Goal: Task Accomplishment & Management: Use online tool/utility

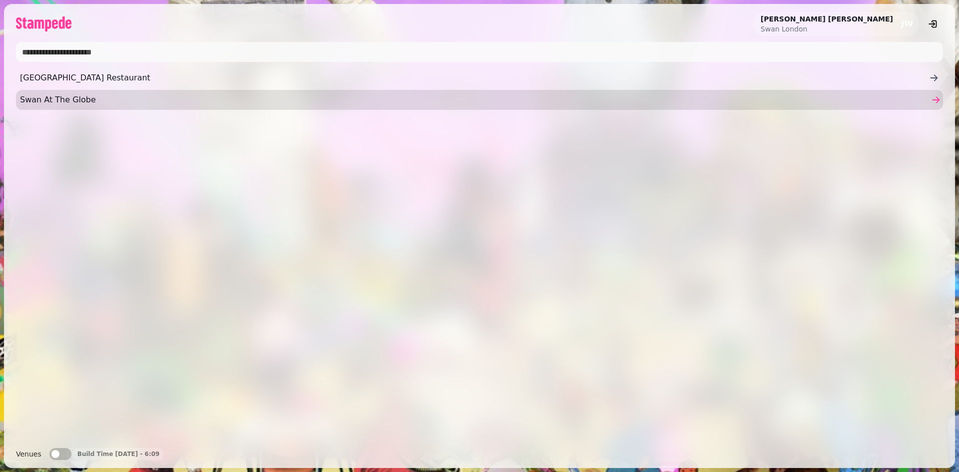
click at [56, 102] on span "Swan At The Globe" at bounding box center [474, 100] width 909 height 12
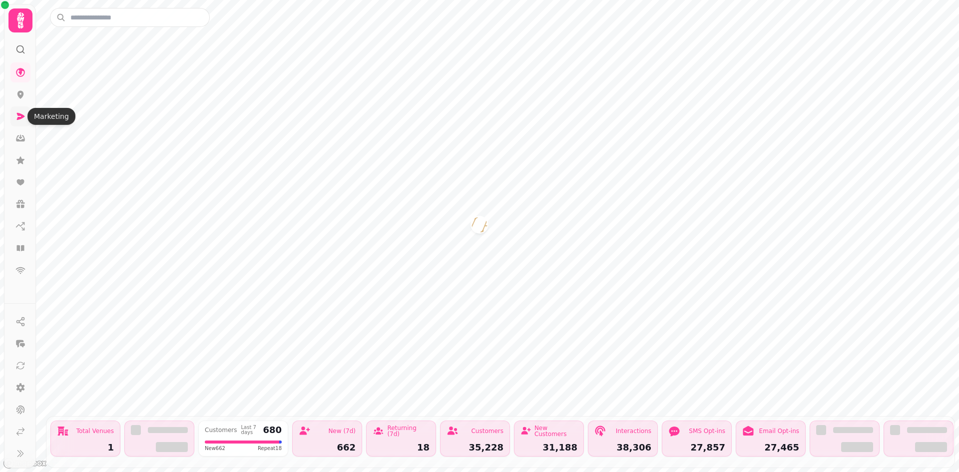
click at [21, 113] on icon at bounding box center [20, 116] width 10 height 10
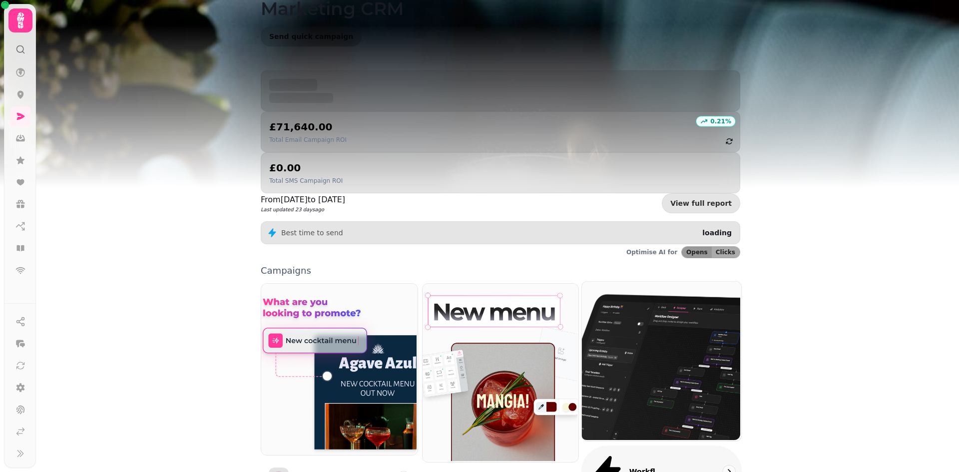
scroll to position [50, 0]
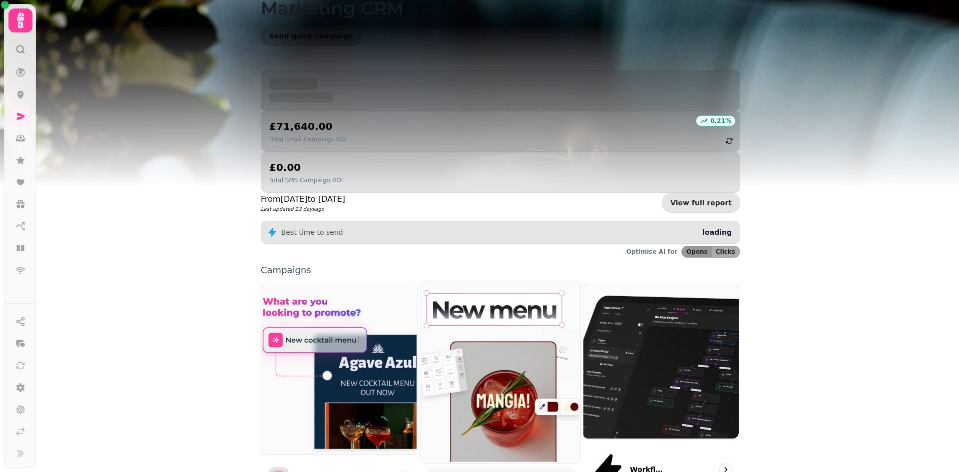
click at [500, 292] on img at bounding box center [499, 371] width 159 height 182
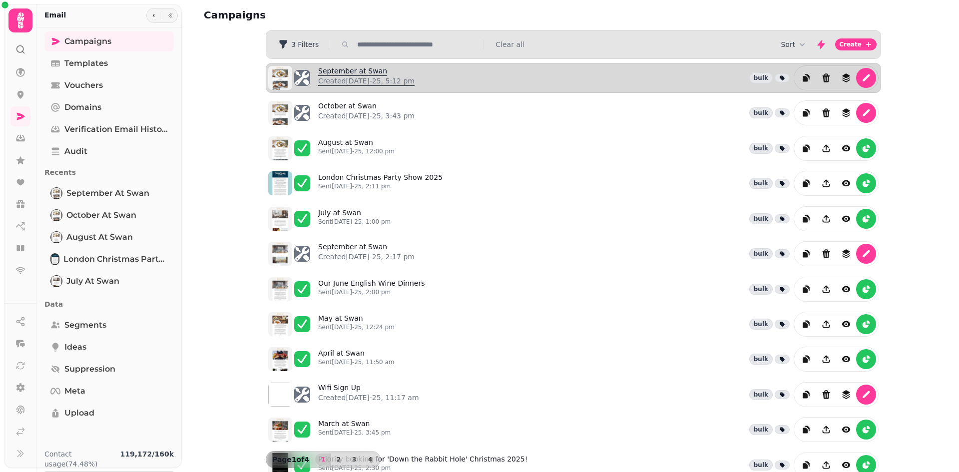
click at [370, 72] on link "September at Swan Created [DATE]-25, 5:12 pm" at bounding box center [366, 78] width 96 height 24
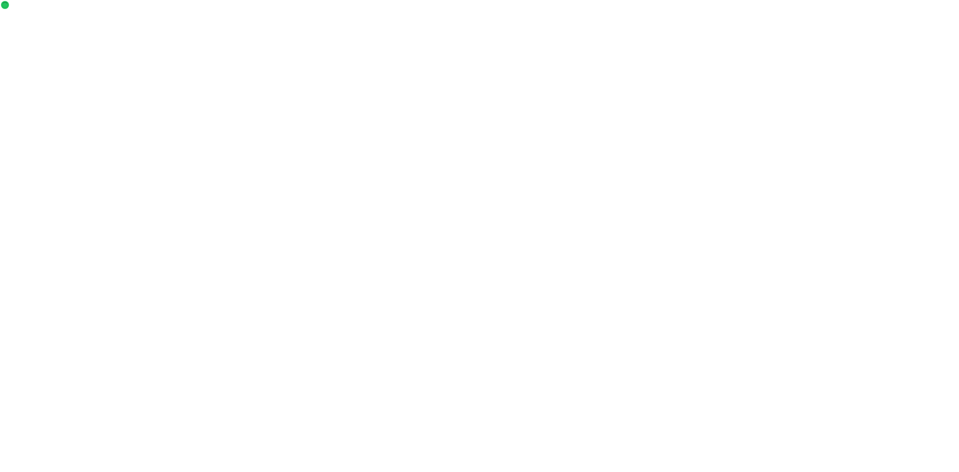
select select "**********"
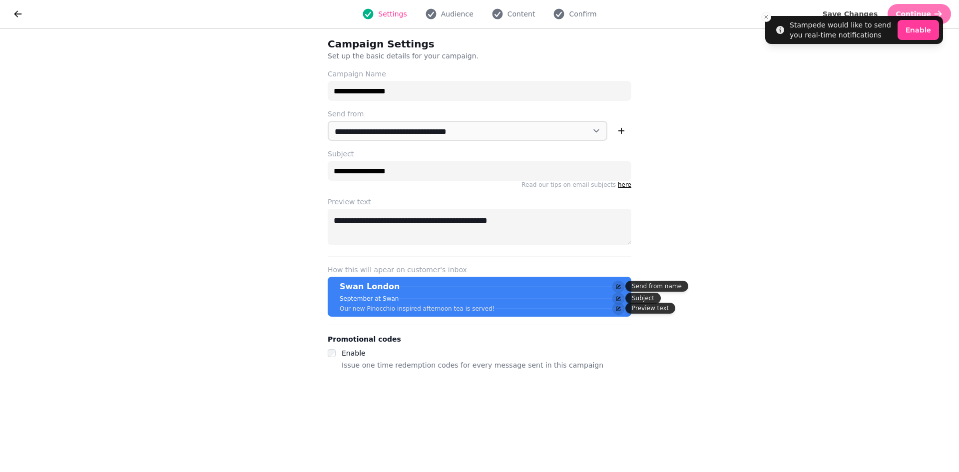
click at [926, 16] on li "Stampede would like to send you real-time notifications Enable" at bounding box center [854, 30] width 178 height 28
click at [767, 17] on line "Close toast" at bounding box center [766, 16] width 3 height 3
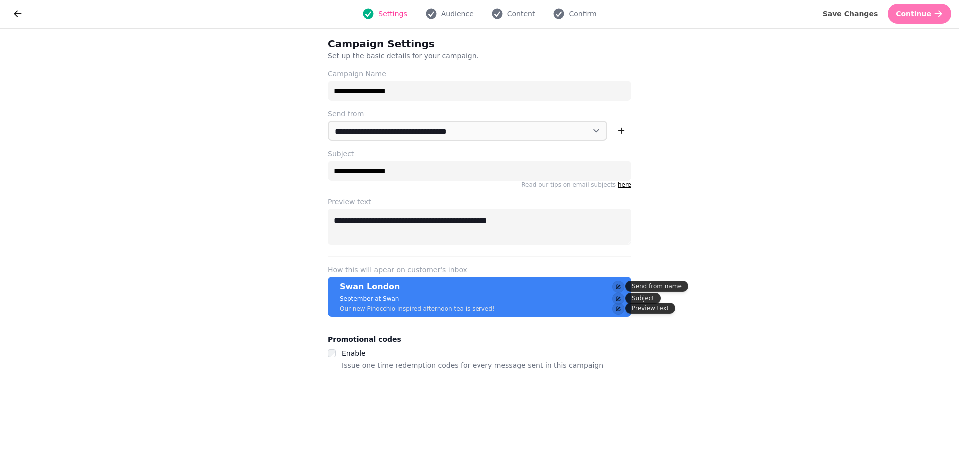
click at [917, 13] on span "Continue" at bounding box center [913, 13] width 35 height 7
select select "**********"
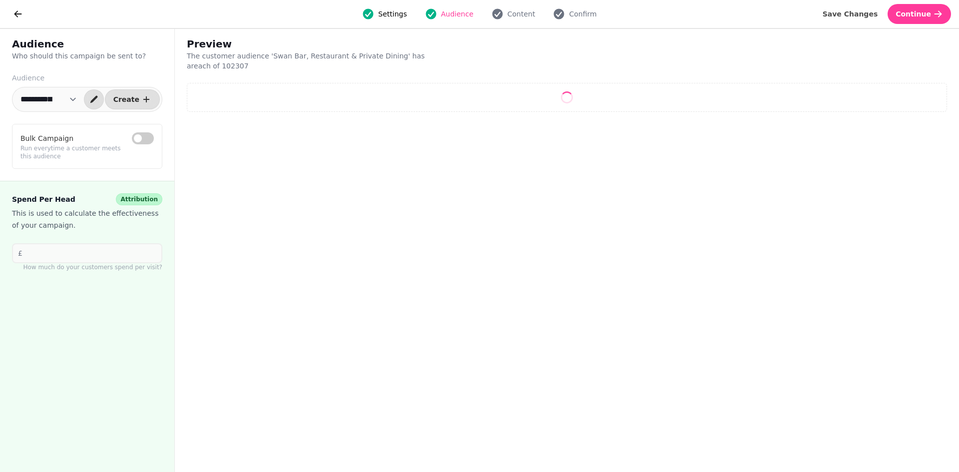
select select "**"
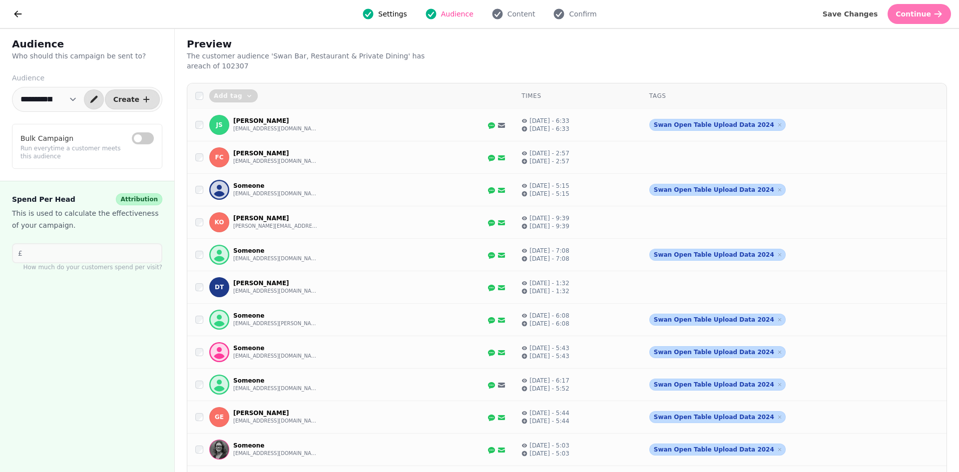
click at [930, 13] on span "Continue" at bounding box center [913, 13] width 35 height 7
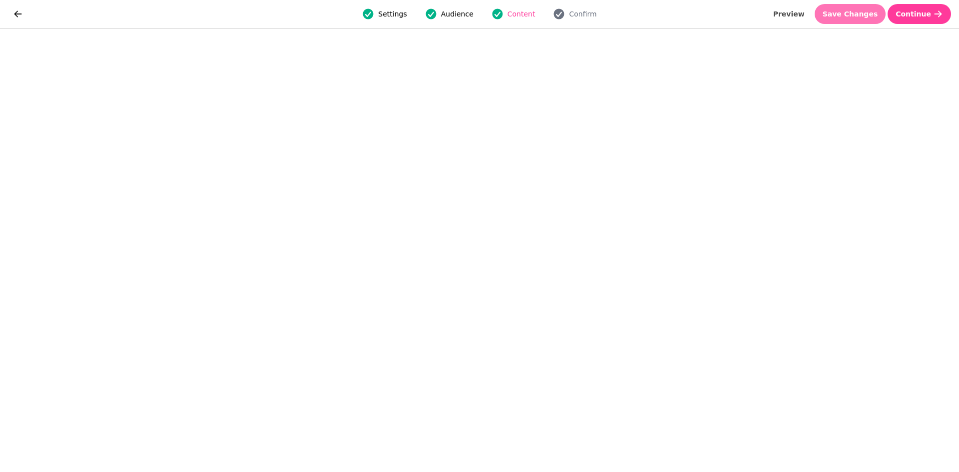
click at [866, 12] on span "Save Changes" at bounding box center [850, 13] width 55 height 7
click at [860, 15] on span "Save Changes" at bounding box center [850, 13] width 55 height 7
click at [852, 17] on span "Save Changes" at bounding box center [850, 13] width 55 height 7
click at [860, 11] on span "Save Changes" at bounding box center [850, 13] width 55 height 7
click at [876, 17] on span "Save Changes" at bounding box center [850, 13] width 55 height 7
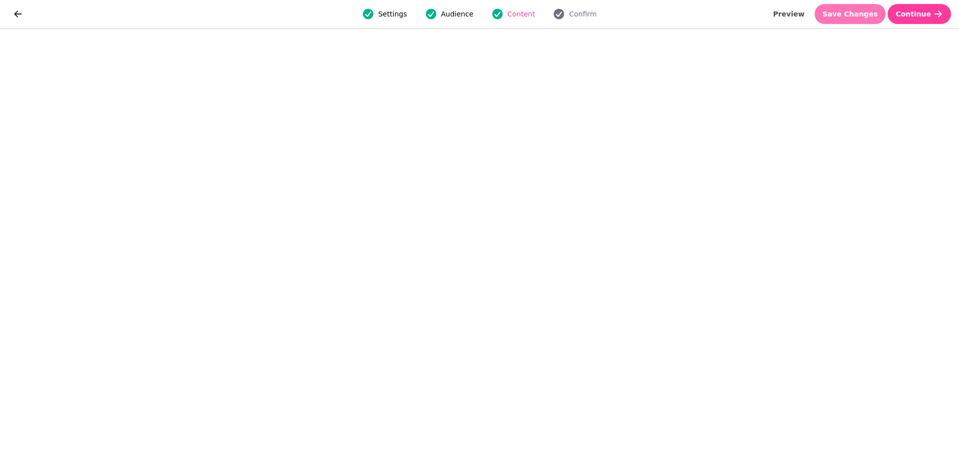
click at [858, 13] on span "Save Changes" at bounding box center [850, 13] width 55 height 7
click at [866, 16] on span "Save Changes" at bounding box center [850, 13] width 55 height 7
click at [861, 16] on span "Save Changes" at bounding box center [850, 13] width 55 height 7
click at [848, 15] on span "Save Changes" at bounding box center [850, 13] width 55 height 7
click at [862, 10] on span "Save Changes" at bounding box center [850, 13] width 55 height 7
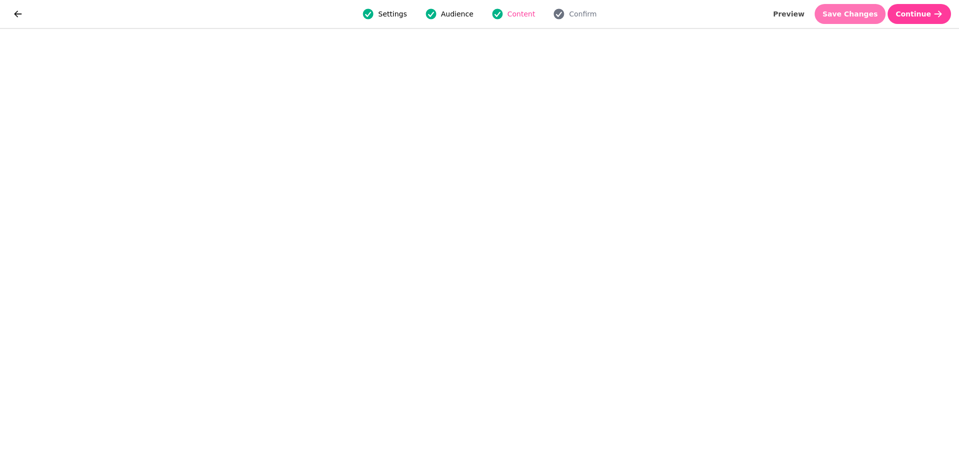
click at [873, 16] on span "Save Changes" at bounding box center [850, 13] width 55 height 7
click at [867, 15] on span "Save Changes" at bounding box center [850, 13] width 55 height 7
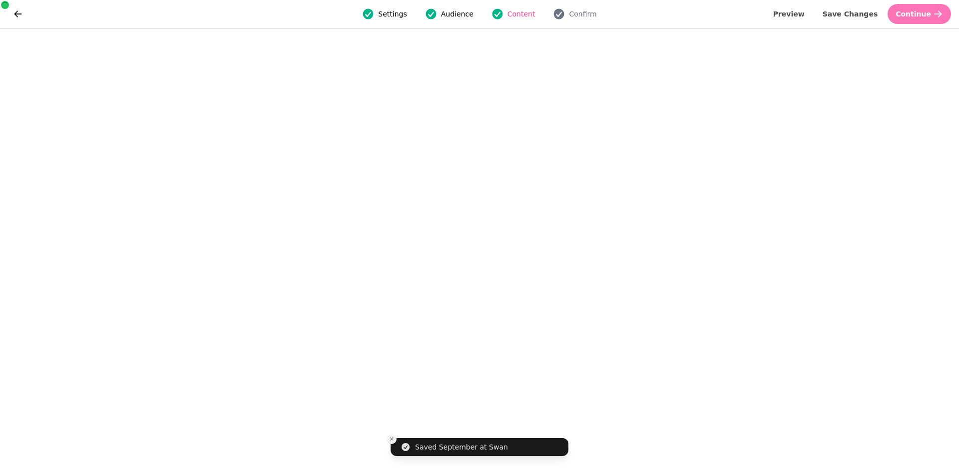
click at [916, 21] on button "Continue" at bounding box center [919, 14] width 63 height 20
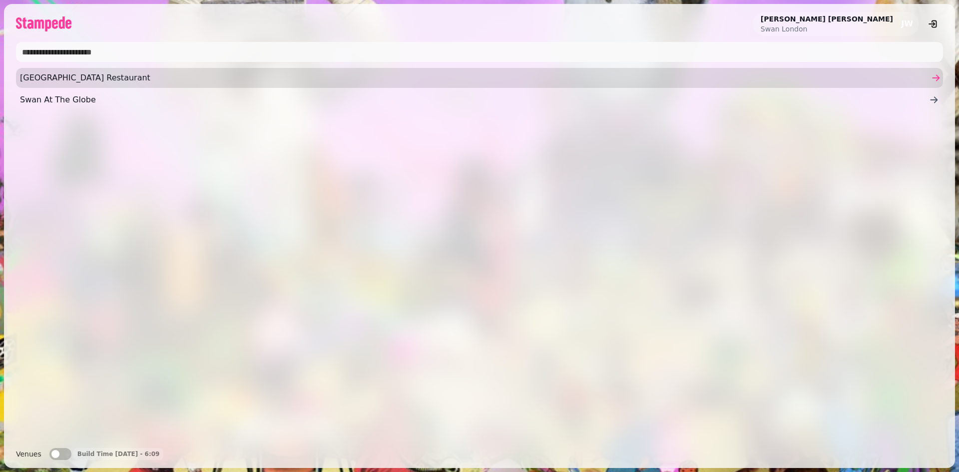
click at [73, 82] on span "[GEOGRAPHIC_DATA] Restaurant" at bounding box center [474, 78] width 909 height 12
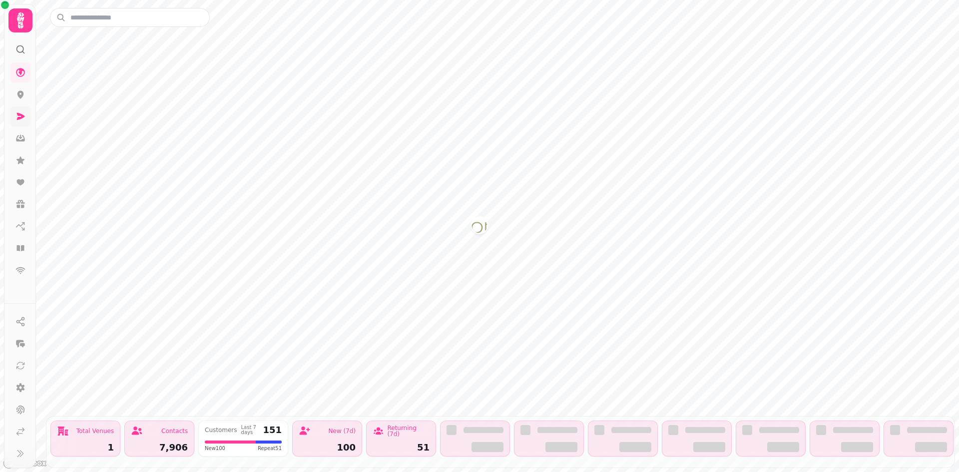
click at [19, 114] on icon at bounding box center [21, 116] width 8 height 7
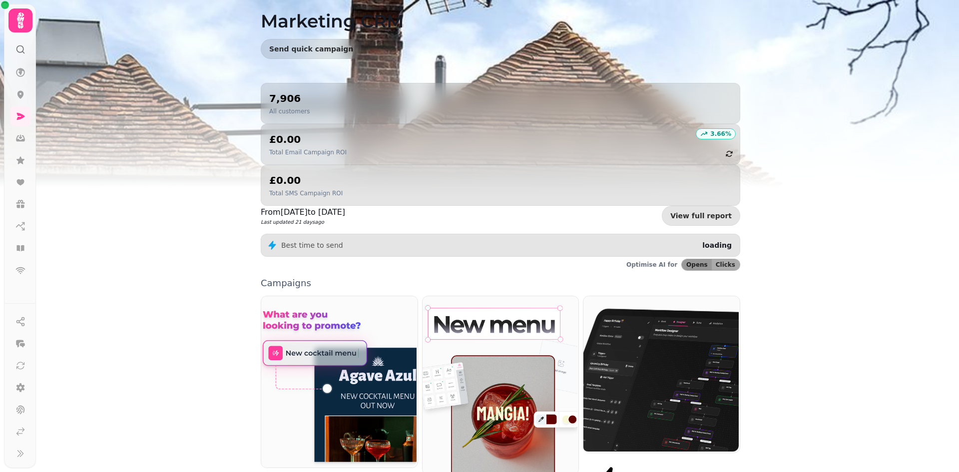
scroll to position [100, 0]
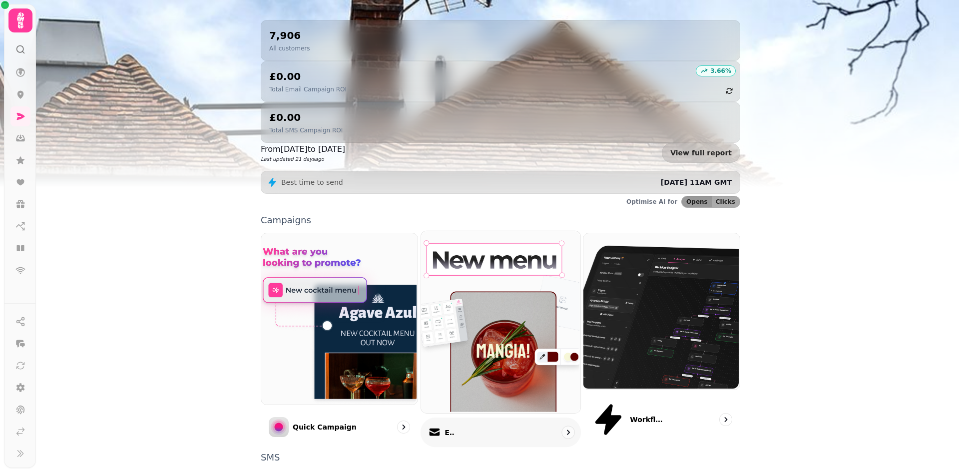
click at [483, 282] on img at bounding box center [499, 321] width 159 height 182
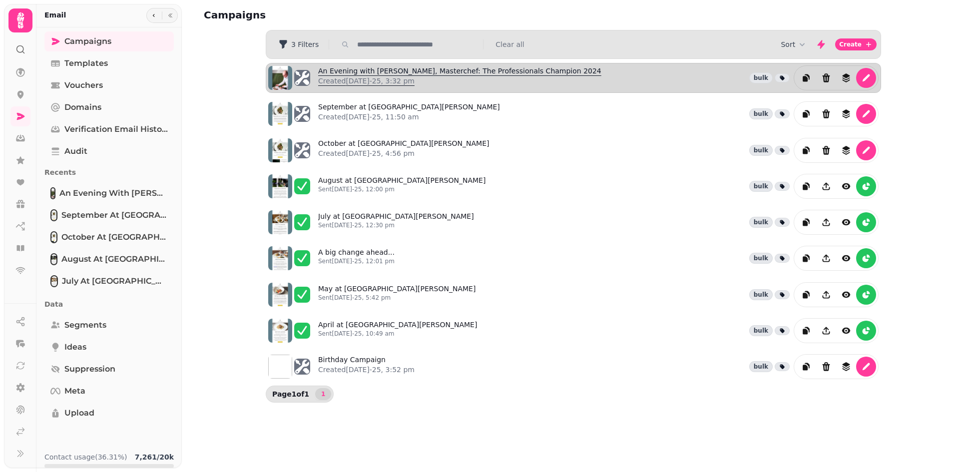
click at [450, 73] on link "An Evening with [PERSON_NAME], Masterchef: The Professionals Champion 2024 Crea…" at bounding box center [459, 78] width 283 height 24
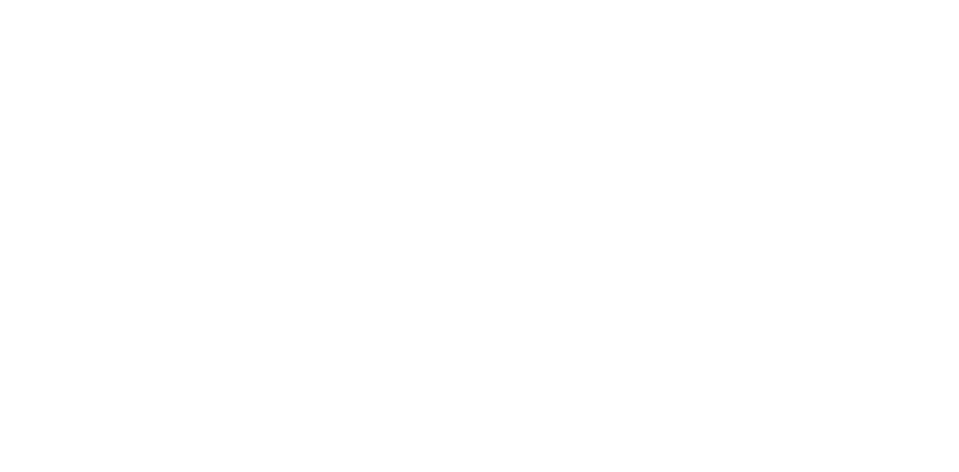
select select "**********"
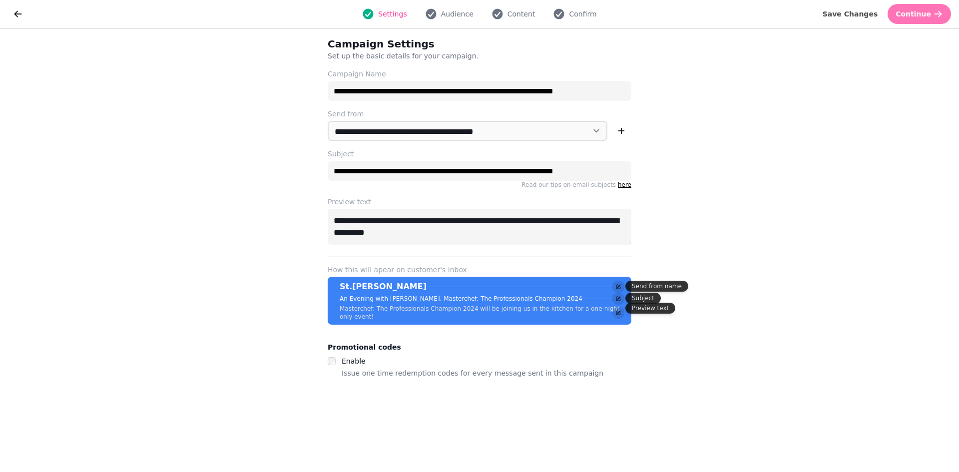
click at [922, 14] on span "Continue" at bounding box center [913, 13] width 35 height 7
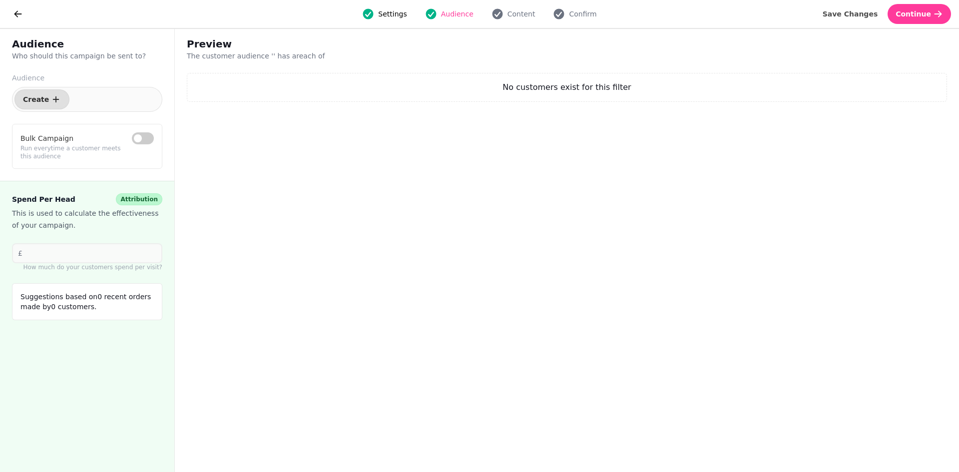
select select "***"
select select "**"
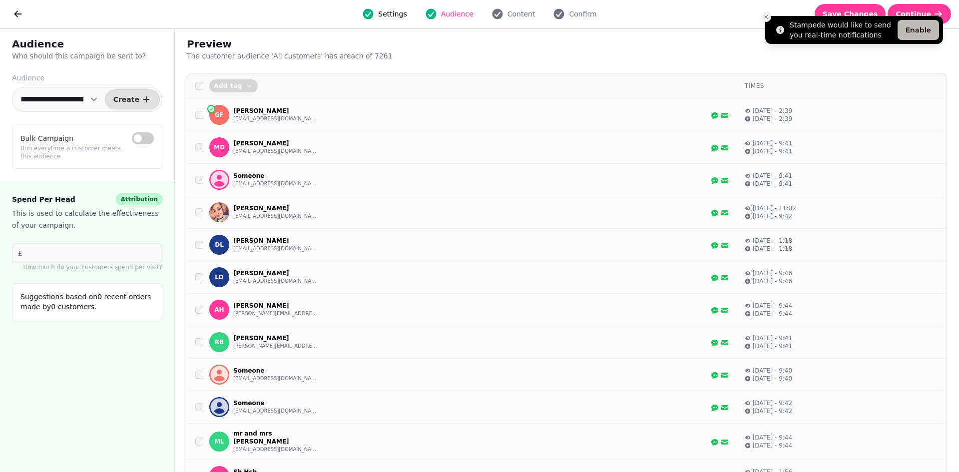
click at [767, 18] on icon "Close toast" at bounding box center [766, 17] width 6 height 6
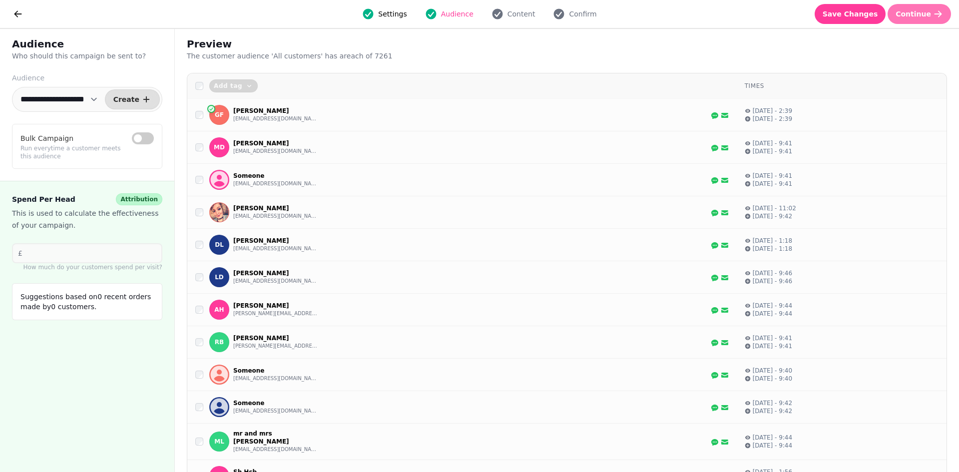
click at [916, 15] on span "Continue" at bounding box center [913, 13] width 35 height 7
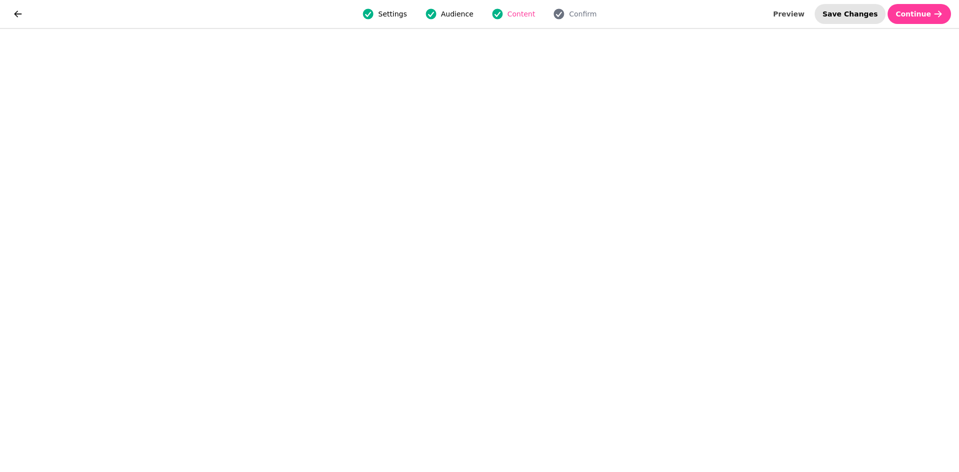
click at [865, 15] on span "Save Changes" at bounding box center [850, 13] width 55 height 7
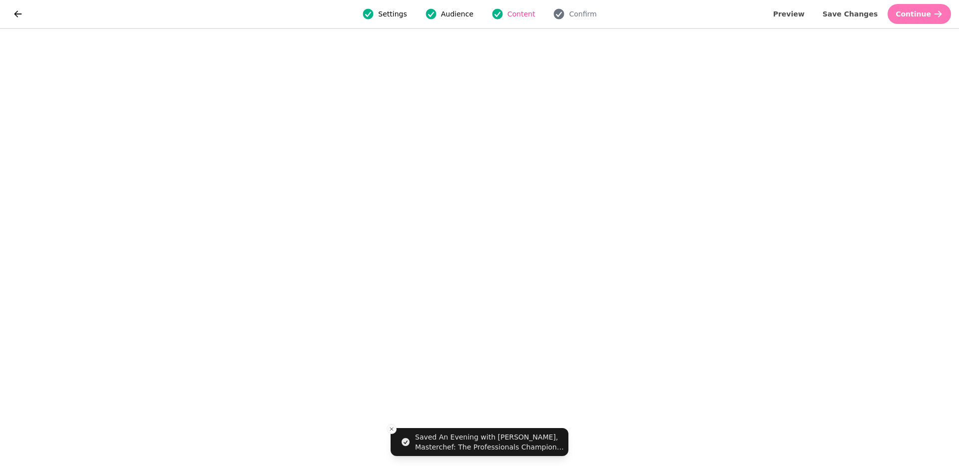
click at [928, 12] on span "Continue" at bounding box center [913, 13] width 35 height 7
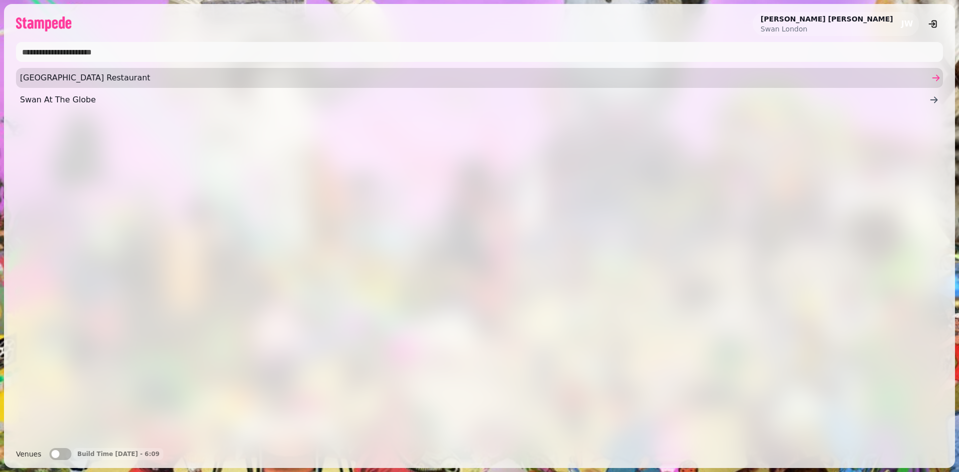
click at [113, 72] on span "[GEOGRAPHIC_DATA] Restaurant" at bounding box center [474, 78] width 909 height 12
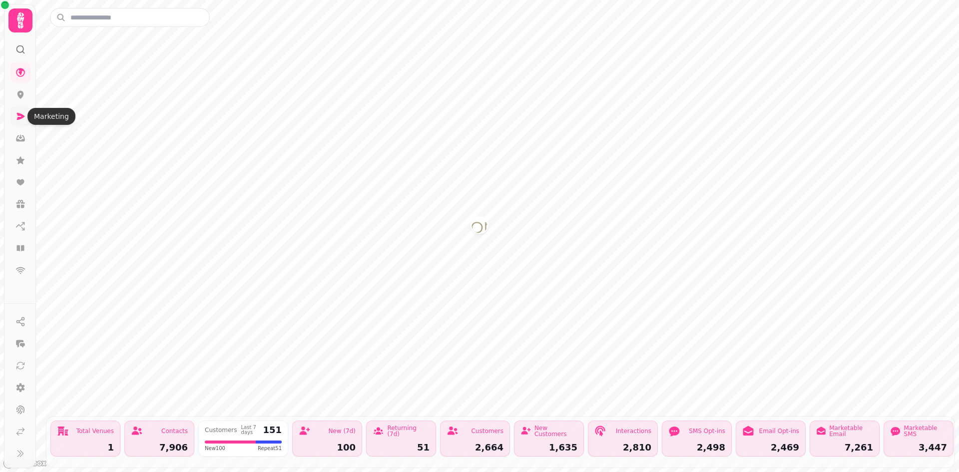
click at [23, 118] on icon at bounding box center [20, 116] width 10 height 10
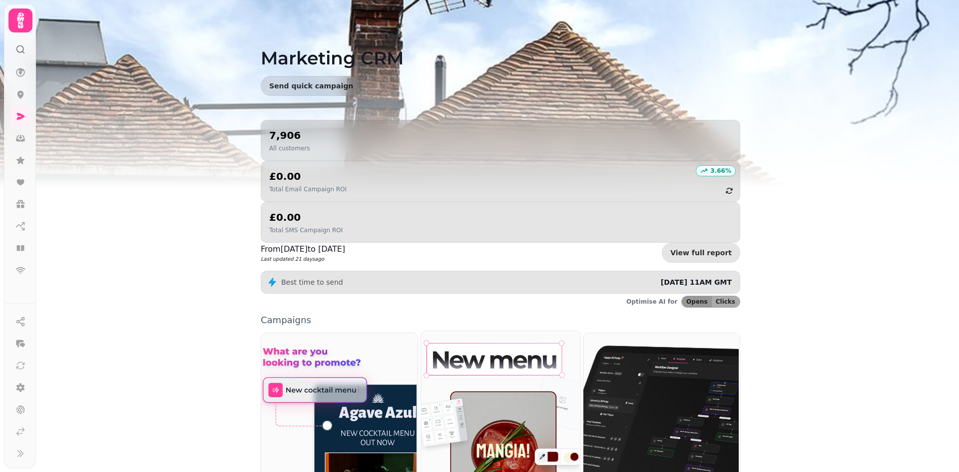
click at [467, 379] on img at bounding box center [499, 421] width 159 height 182
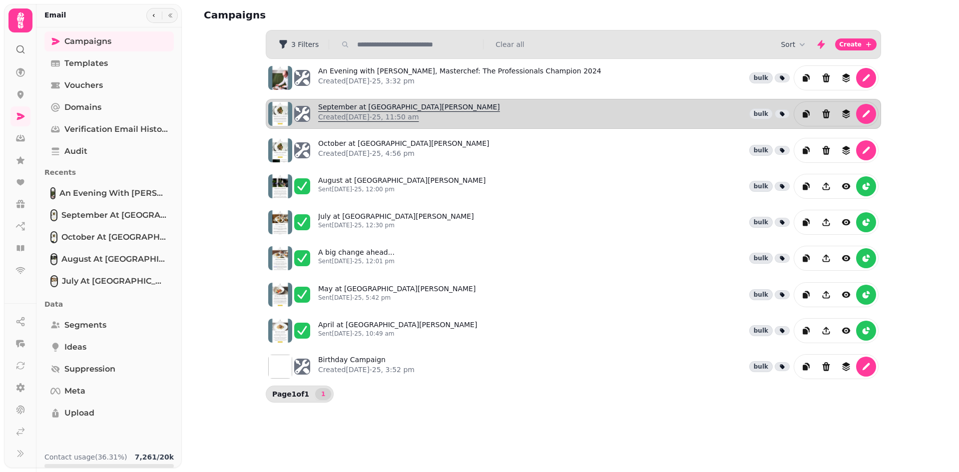
click at [359, 114] on p "Created 16th Jul-25, 11:50 am" at bounding box center [409, 117] width 182 height 10
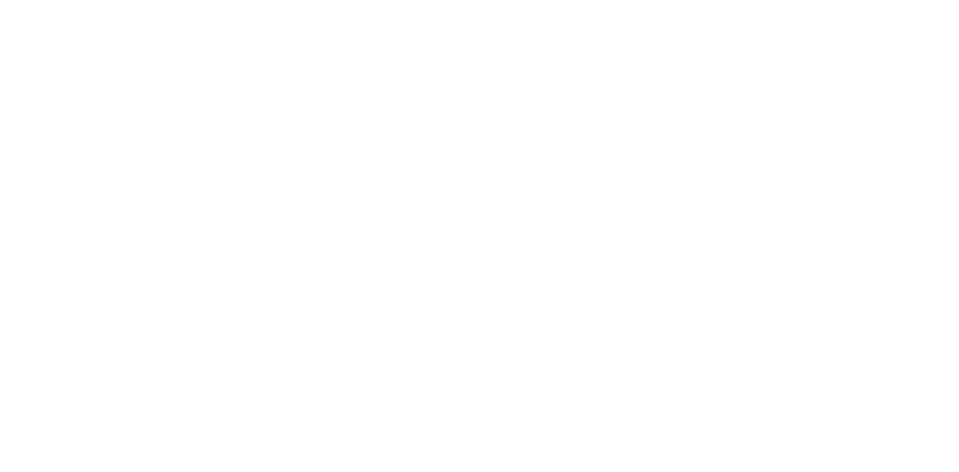
select select "**********"
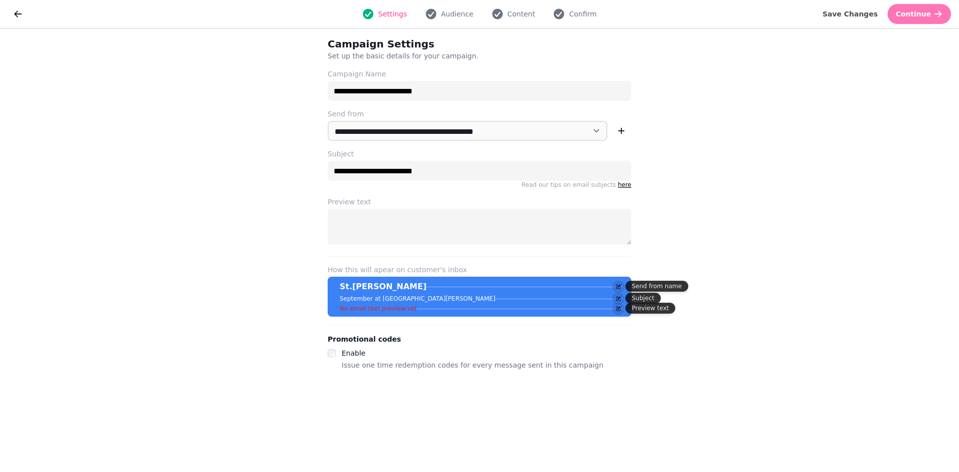
click at [929, 13] on span "Continue" at bounding box center [913, 13] width 35 height 7
select select "***"
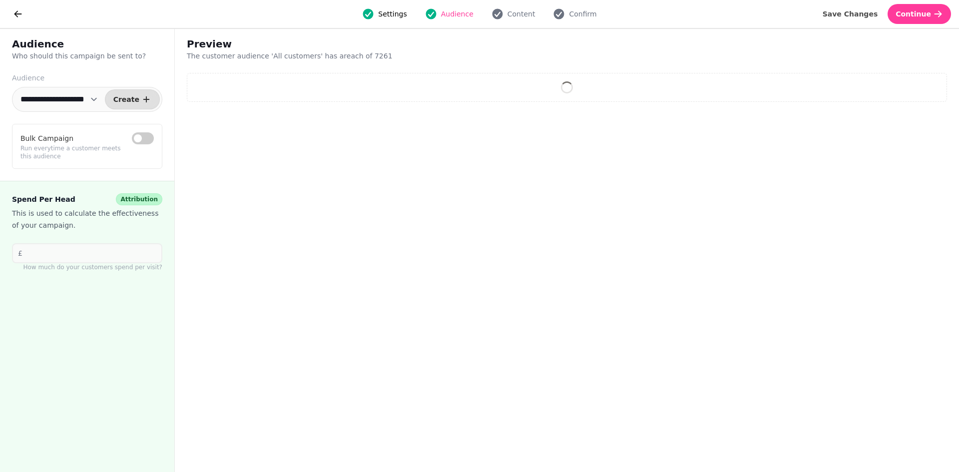
select select "**"
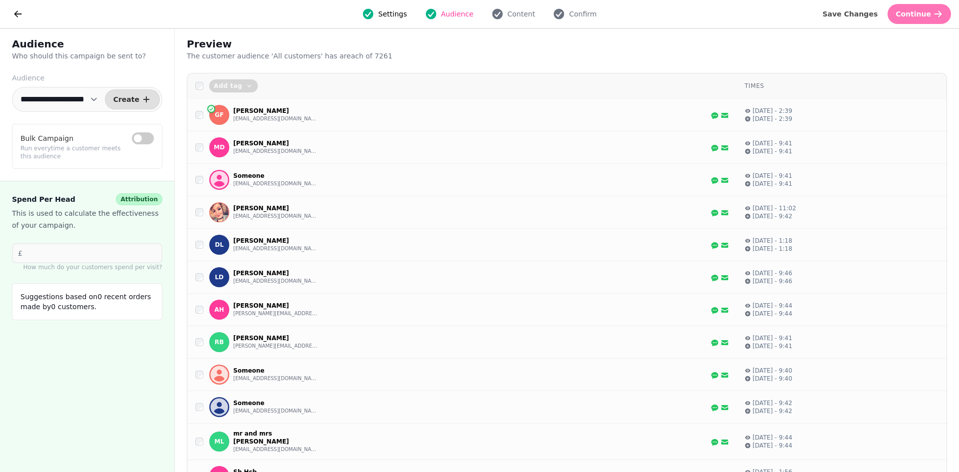
click at [918, 15] on span "Continue" at bounding box center [913, 13] width 35 height 7
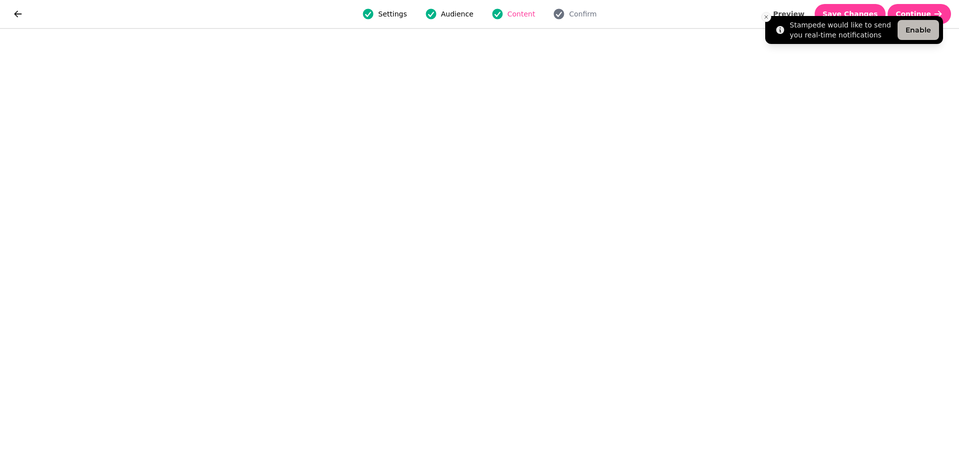
click at [766, 16] on line "Close toast" at bounding box center [766, 16] width 3 height 3
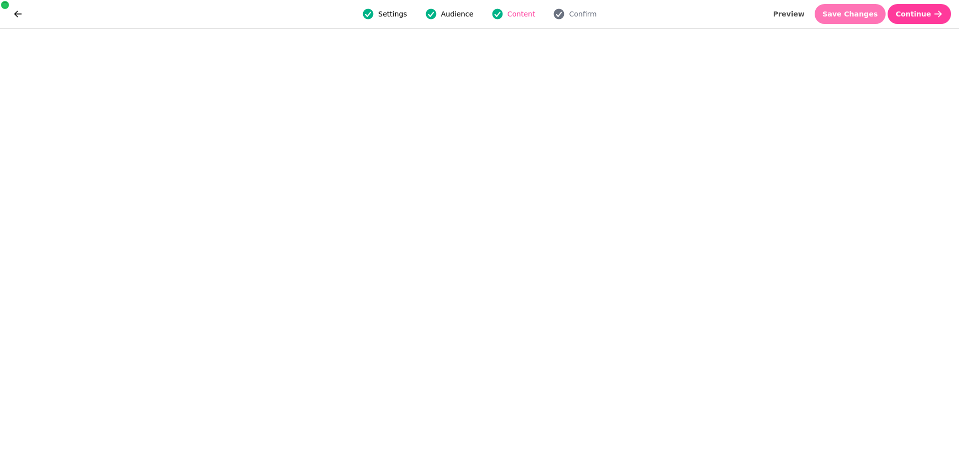
click at [854, 13] on span "Save Changes" at bounding box center [850, 13] width 55 height 7
click at [869, 17] on span "Save Changes" at bounding box center [850, 13] width 55 height 7
click at [869, 11] on span "Save Changes" at bounding box center [850, 13] width 55 height 7
click at [863, 10] on span "Save Changes" at bounding box center [850, 13] width 55 height 7
click at [861, 14] on span "Save Changes" at bounding box center [850, 13] width 55 height 7
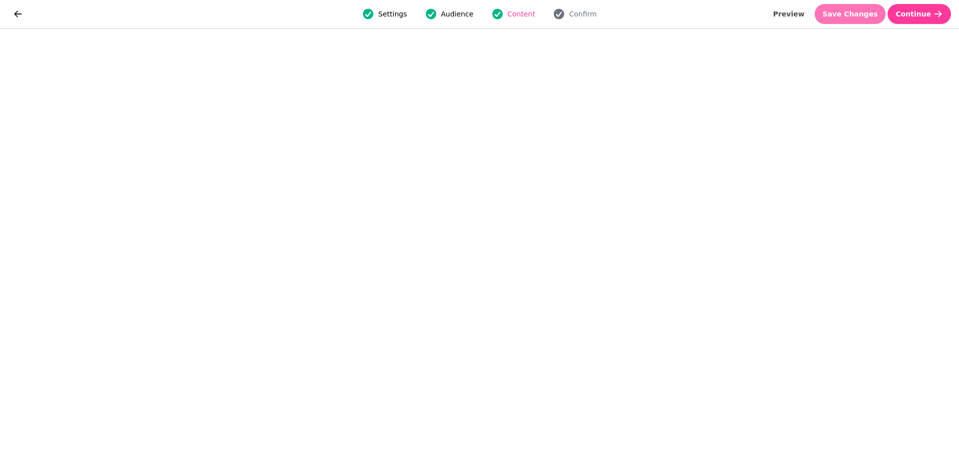
click at [869, 12] on span "Save Changes" at bounding box center [850, 13] width 55 height 7
click at [878, 13] on span "Save Changes" at bounding box center [850, 13] width 55 height 7
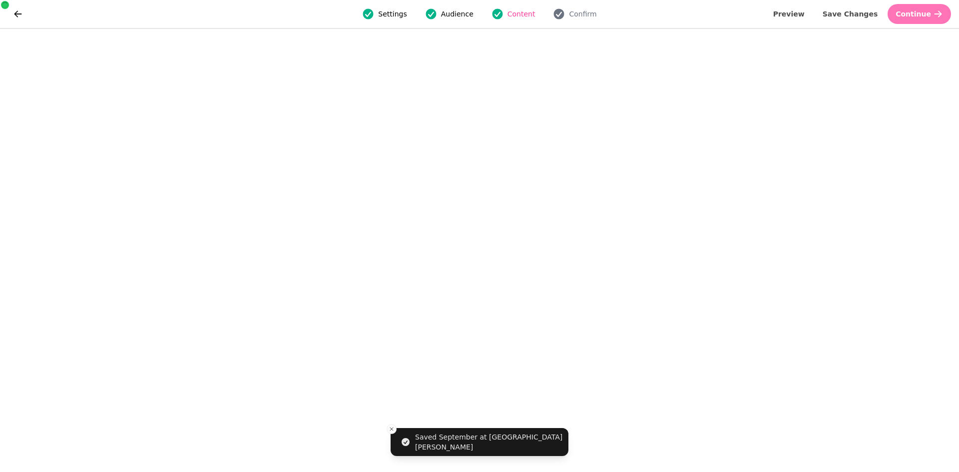
click at [931, 13] on button "Continue" at bounding box center [919, 14] width 63 height 20
